Goal: Check status: Check status

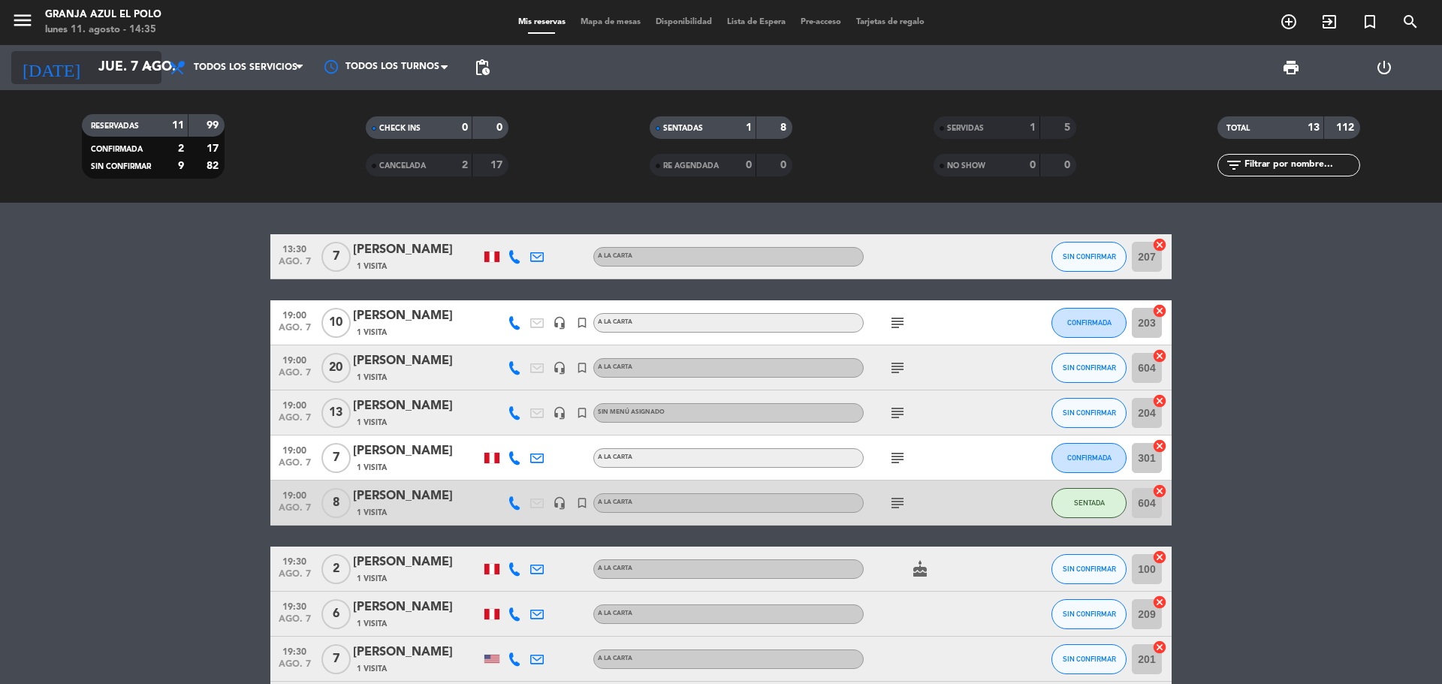
click at [127, 74] on input "jue. 7 ago." at bounding box center [178, 68] width 174 height 30
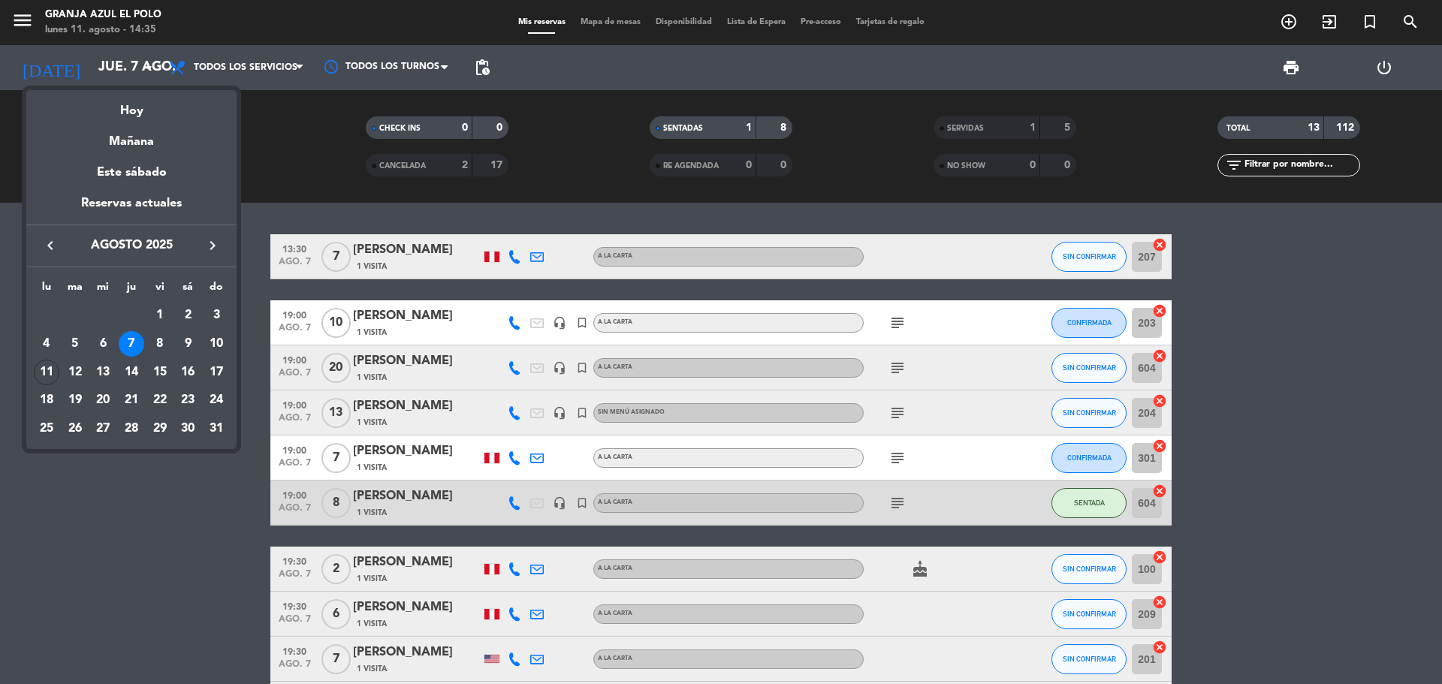
drag, startPoint x: 136, startPoint y: 362, endPoint x: 421, endPoint y: 377, distance: 285.1
click at [136, 363] on div "14" at bounding box center [132, 373] width 26 height 26
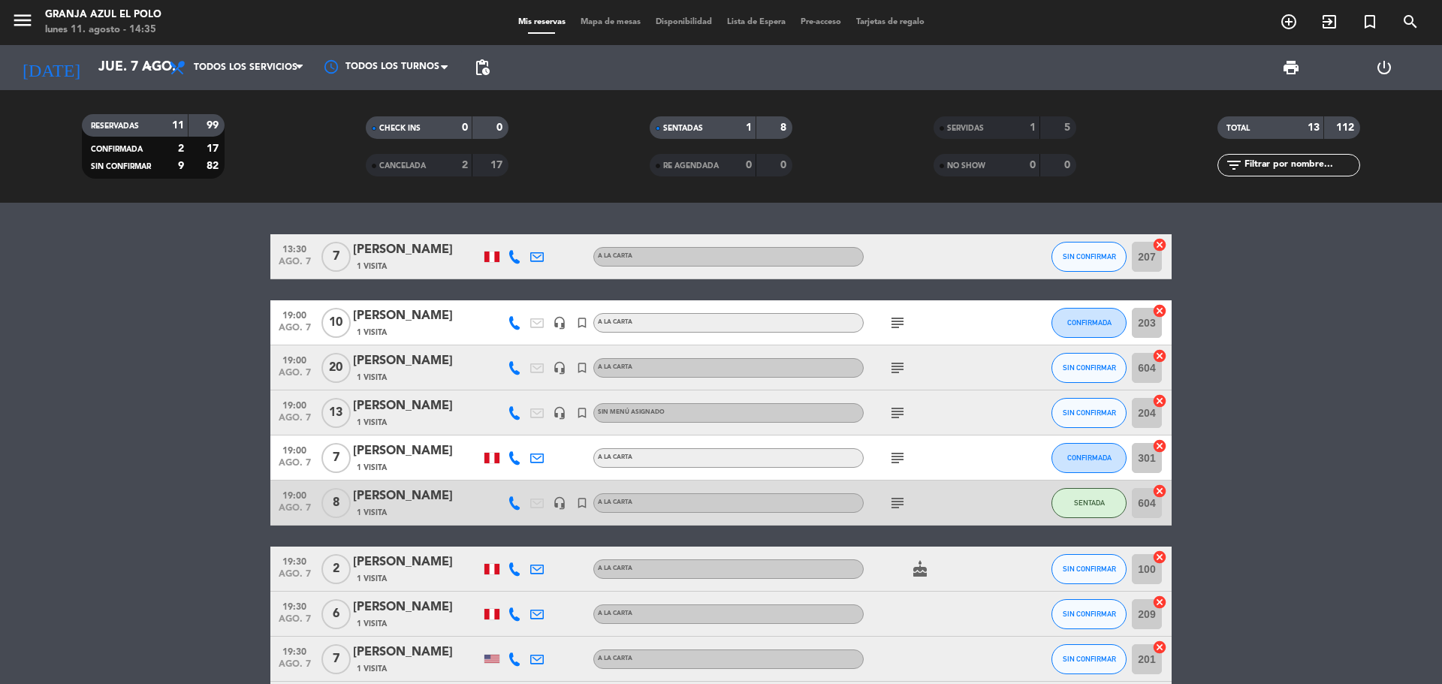
type input "jue. 14 ago."
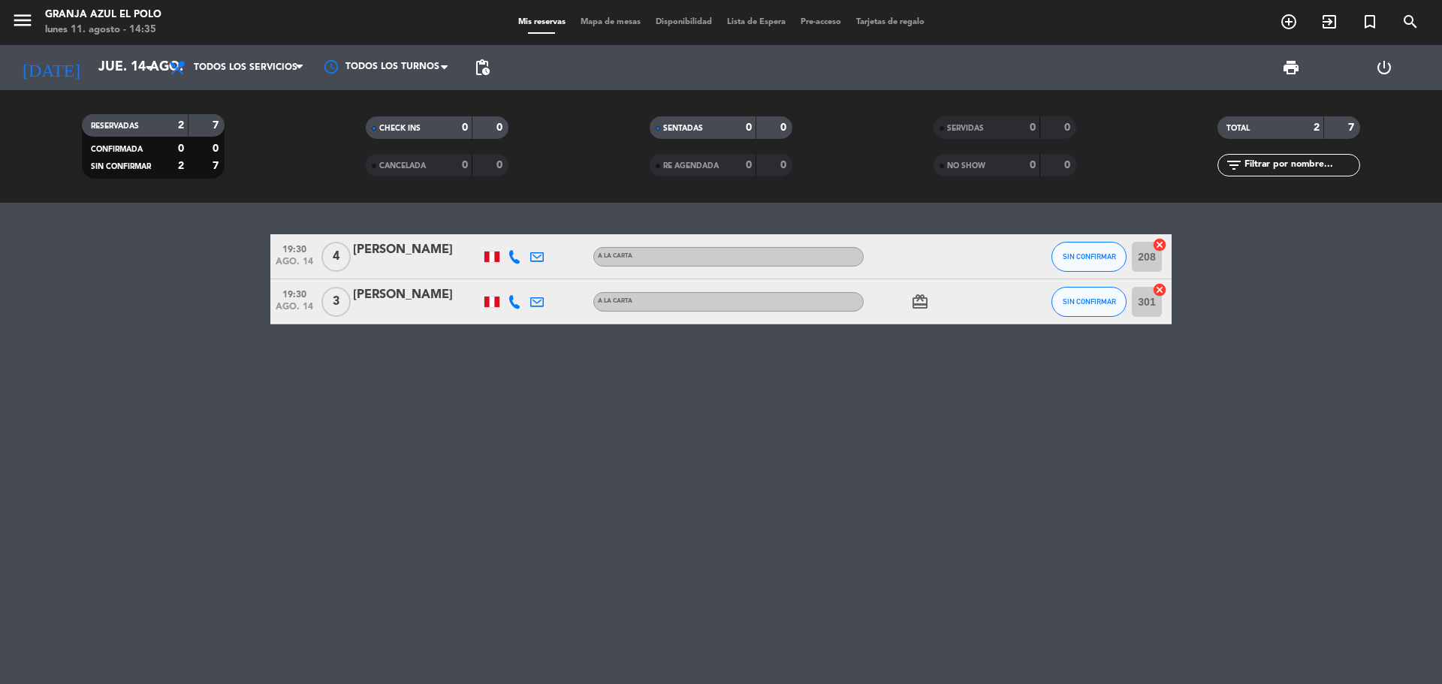
click at [921, 302] on icon "card_giftcard" at bounding box center [920, 302] width 18 height 18
click at [881, 246] on div at bounding box center [931, 256] width 135 height 44
click at [891, 249] on div at bounding box center [931, 256] width 135 height 44
drag, startPoint x: 709, startPoint y: 446, endPoint x: 496, endPoint y: 347, distance: 235.0
click at [708, 444] on div "19:30 [DATE] 4 [PERSON_NAME] A la carta SIN CONFIRMAR 208 cancel 19:30 [DATE] 3…" at bounding box center [721, 444] width 1442 height 482
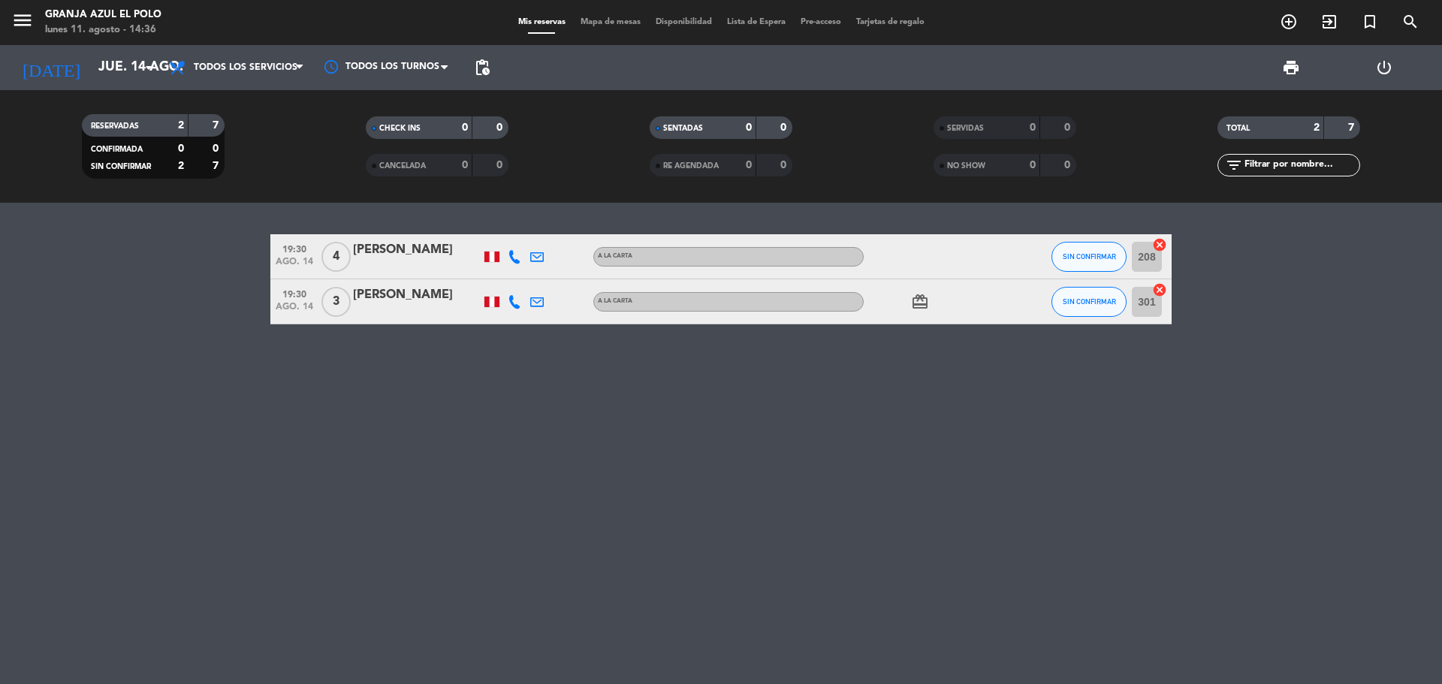
click at [385, 415] on div "19:30 [DATE] 4 [PERSON_NAME] A la carta SIN CONFIRMAR 208 cancel 19:30 [DATE] 3…" at bounding box center [721, 444] width 1442 height 482
drag, startPoint x: 1117, startPoint y: 470, endPoint x: 294, endPoint y: 174, distance: 875.0
click at [287, 164] on ng-component "menu Granja Azul El Polo [DATE] 11. agosto - 14:36 Mis reservas Mapa de mesas D…" at bounding box center [721, 342] width 1442 height 684
drag, startPoint x: 1161, startPoint y: 503, endPoint x: 1345, endPoint y: 473, distance: 185.6
click at [1163, 503] on div "19:30 [DATE] 4 [PERSON_NAME] A la carta SIN CONFIRMAR 208 cancel 19:30 [DATE] 3…" at bounding box center [721, 444] width 1442 height 482
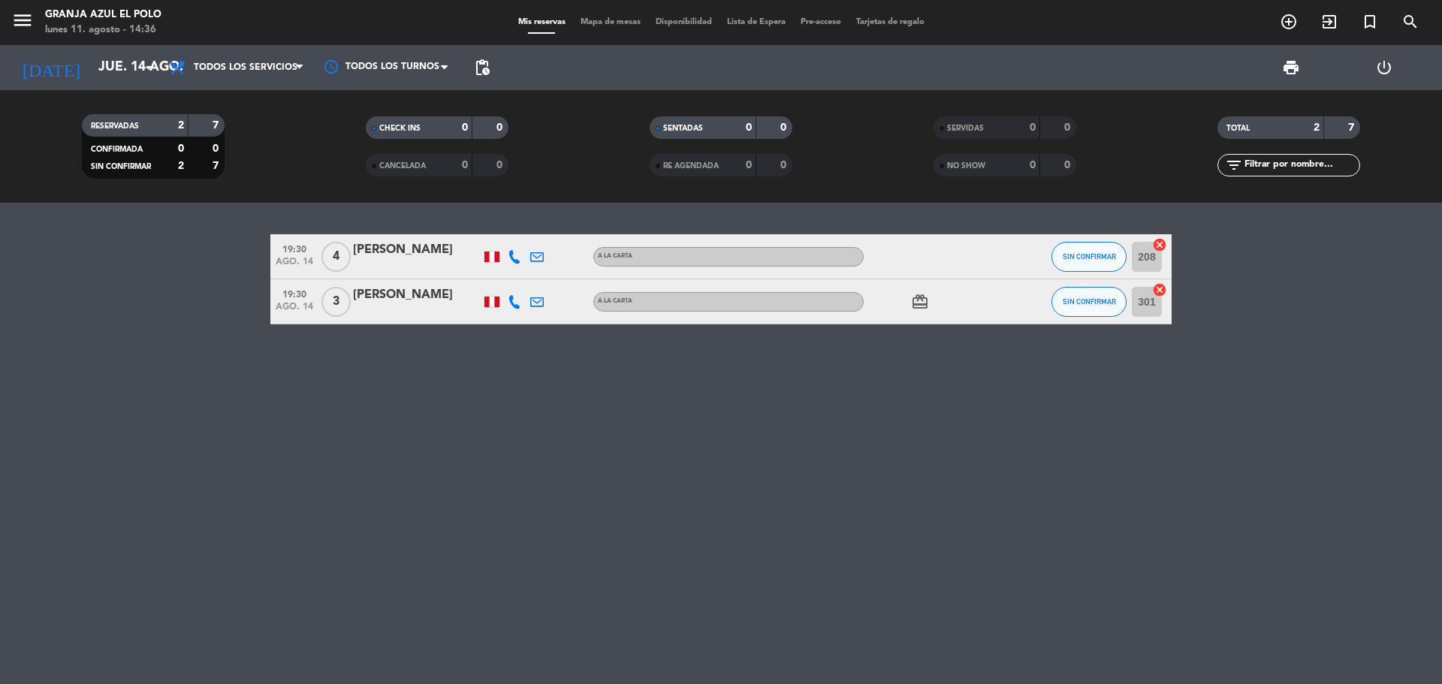
drag, startPoint x: 1240, startPoint y: 389, endPoint x: 0, endPoint y: 216, distance: 1252.4
click at [0, 216] on div "19:30 [DATE] 4 [PERSON_NAME] A la carta SIN CONFIRMAR 208 cancel 19:30 [DATE] 3…" at bounding box center [721, 444] width 1442 height 482
click at [666, 613] on div "19:30 [DATE] 4 [PERSON_NAME] A la carta SIN CONFIRMAR 208 cancel 19:30 [DATE] 3…" at bounding box center [721, 444] width 1442 height 482
